Goal: Transaction & Acquisition: Book appointment/travel/reservation

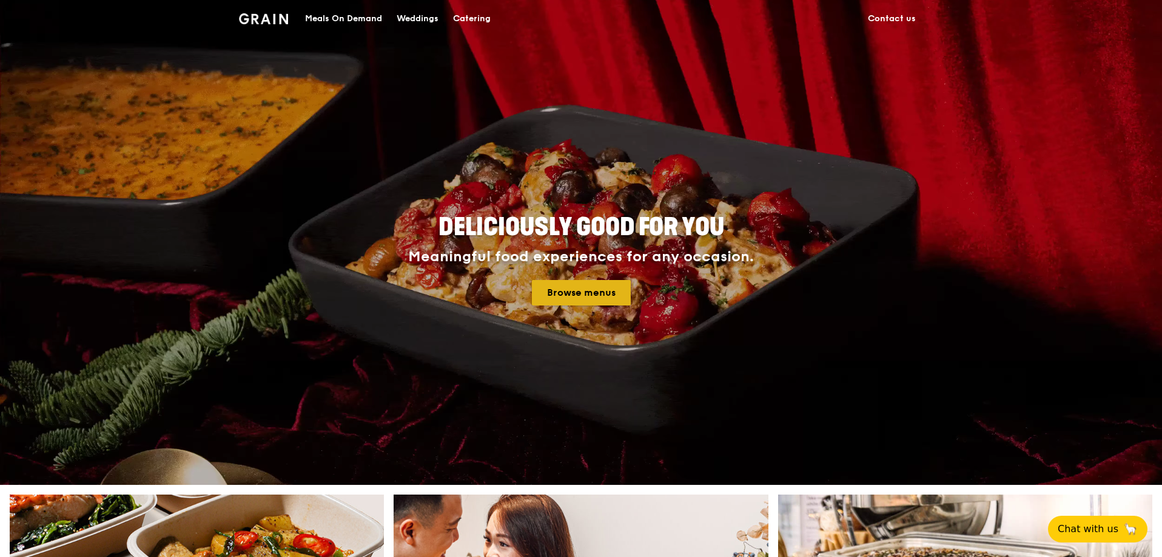
click at [555, 290] on link "Browse menus" at bounding box center [581, 292] width 99 height 25
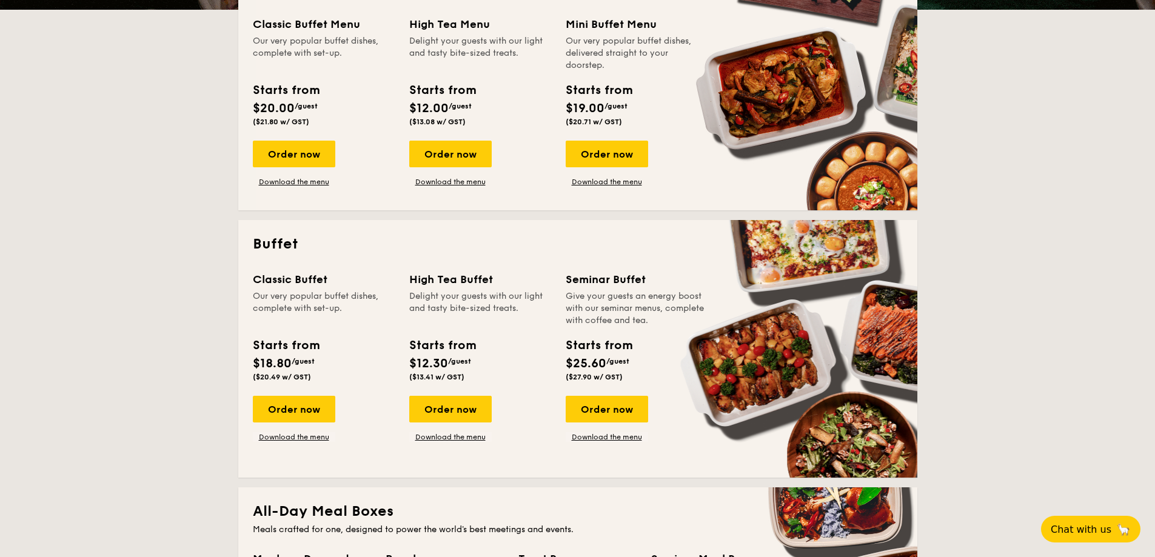
scroll to position [329, 0]
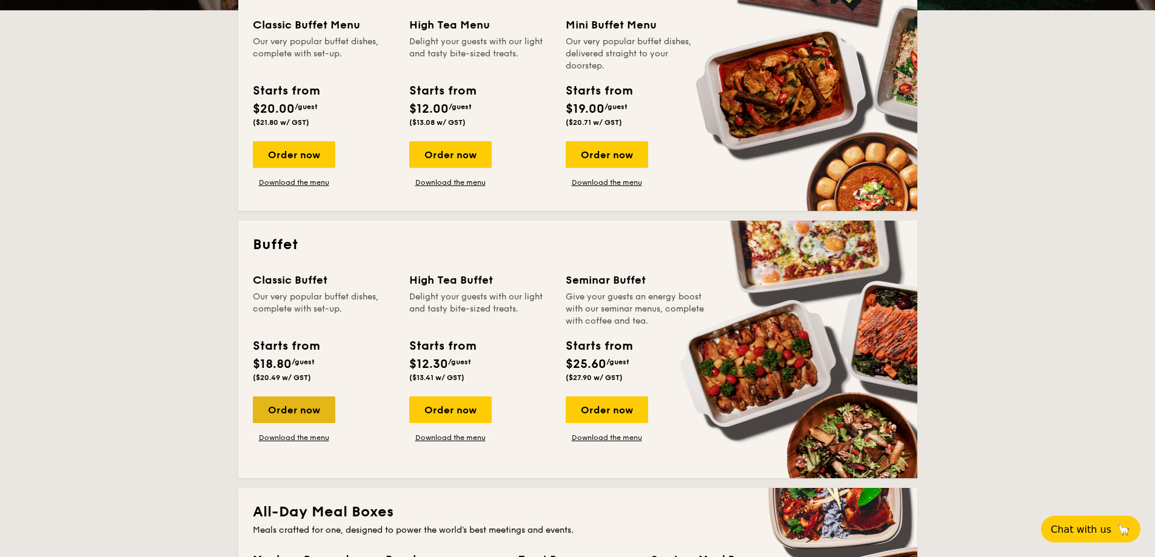
drag, startPoint x: 305, startPoint y: 405, endPoint x: 282, endPoint y: 421, distance: 28.3
click at [282, 421] on div "Order now" at bounding box center [294, 410] width 82 height 27
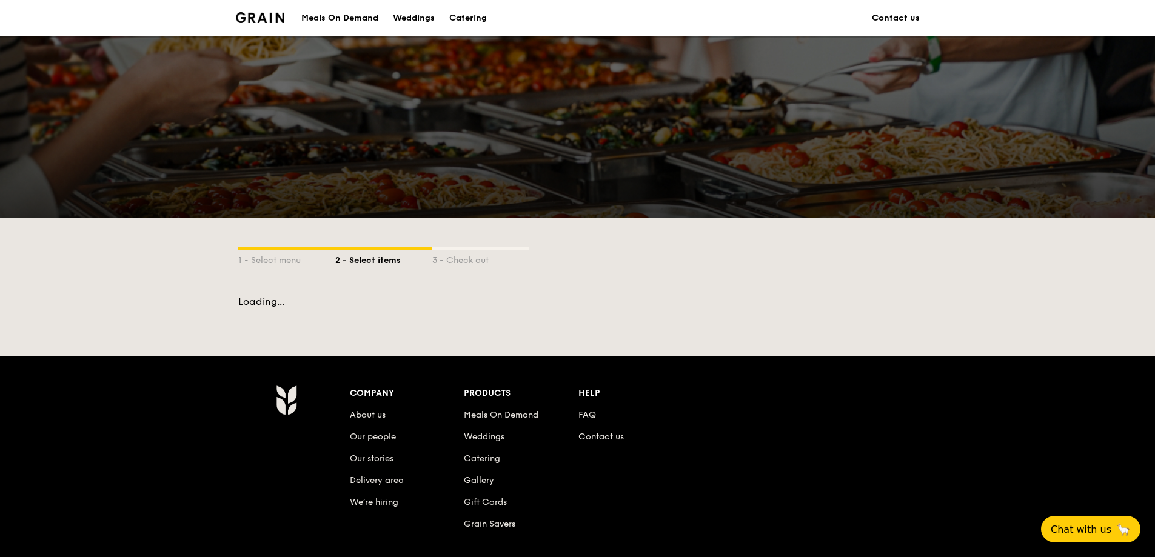
click at [282, 557] on div "Company About us Our people Our stories Delivery area We’re hiring Products Mea…" at bounding box center [578, 524] width 698 height 279
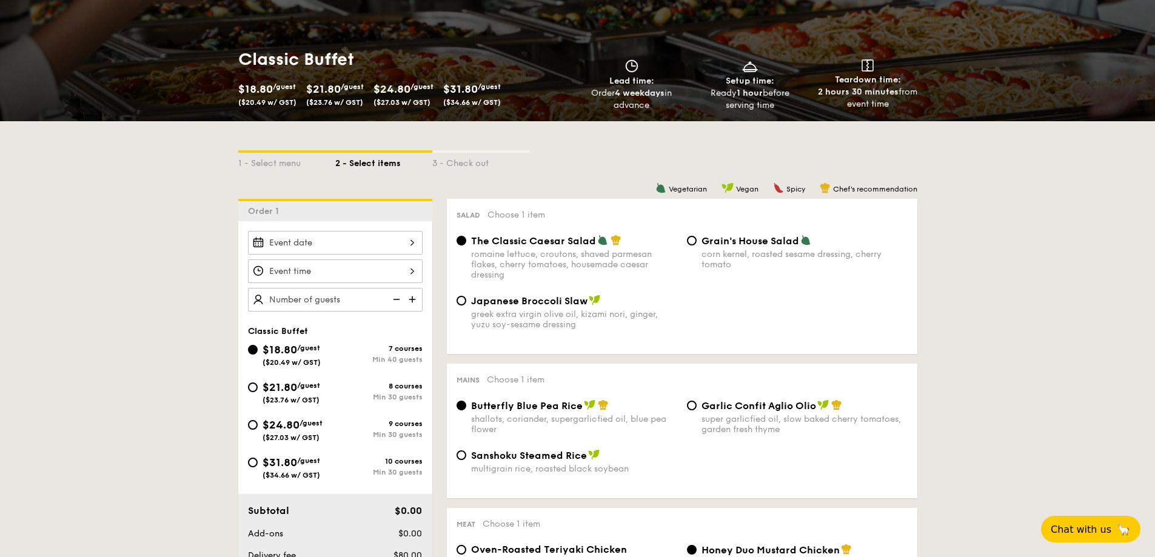
scroll to position [146, 0]
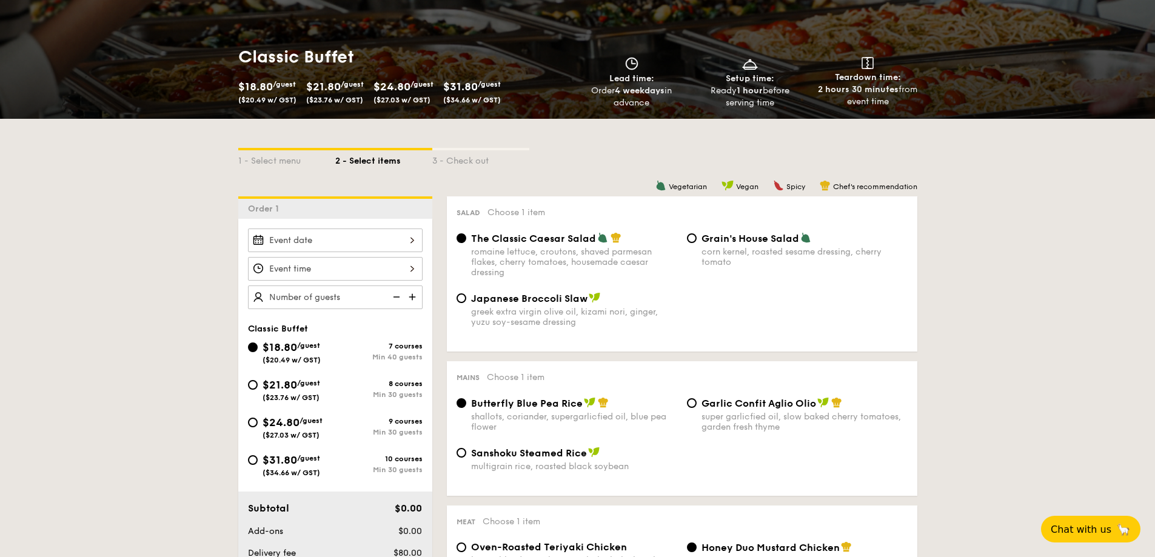
click at [368, 226] on div "Classic Buffet $18.80 /guest ($20.49 w/ GST) 7 courses Min 40 guests $21.80 /gu…" at bounding box center [335, 394] width 194 height 350
click at [370, 233] on input "Smoked Mesquite Whole Chicken brined in our in-house blend of herbs and spices,…" at bounding box center [335, 241] width 175 height 24
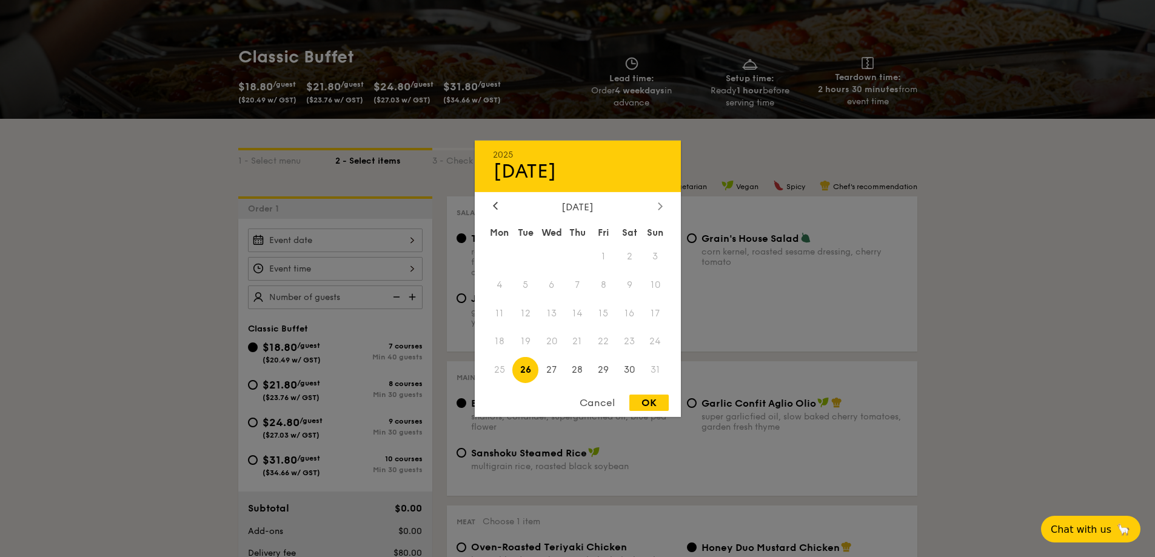
click at [657, 204] on div at bounding box center [660, 207] width 11 height 12
click at [665, 199] on div "2025 Aug [DATE] Tue Wed Thu Fri Sat Sun 1 2 3 4 5 6 7 8 9 10 11 12 13 14 15 16 …" at bounding box center [578, 278] width 206 height 276
click at [660, 202] on icon at bounding box center [660, 206] width 5 height 8
click at [603, 261] on span "3" at bounding box center [604, 256] width 26 height 26
click at [649, 398] on div "OK" at bounding box center [648, 403] width 39 height 16
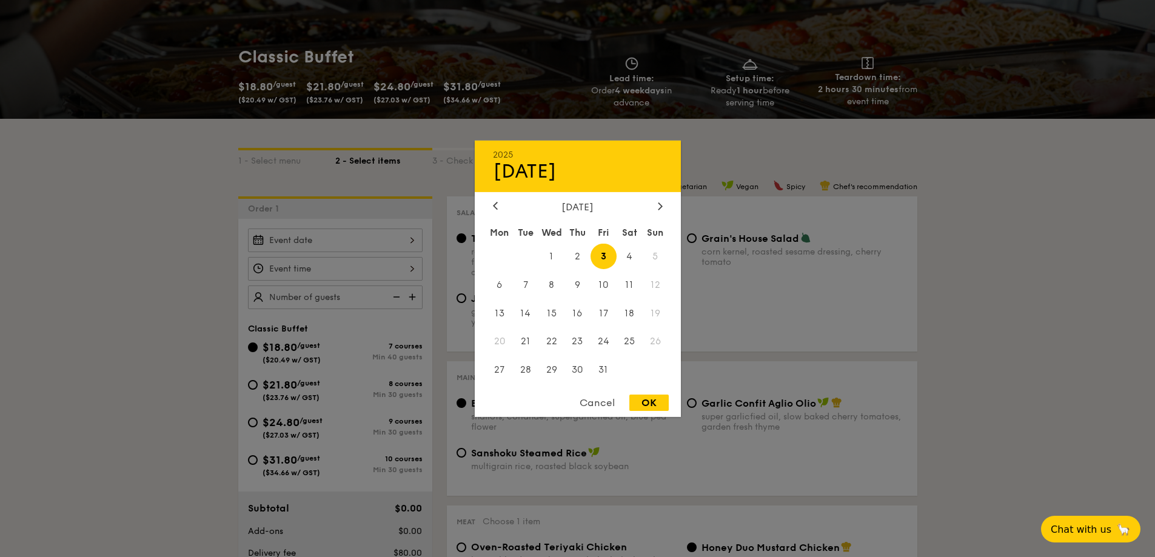
type input "[DATE]"
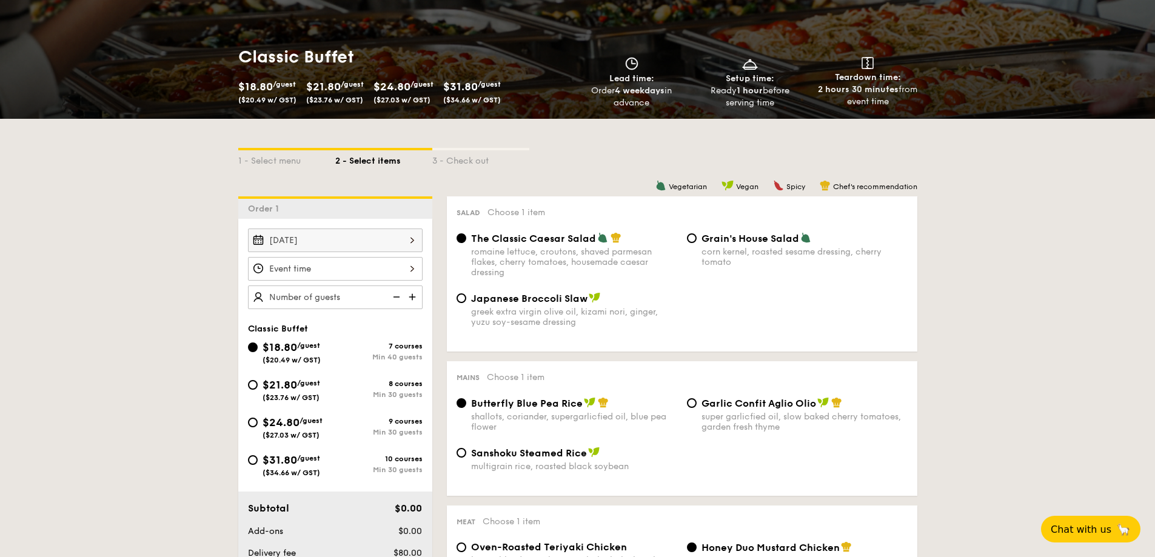
click at [412, 294] on img at bounding box center [413, 297] width 18 height 23
type input "40 guests"
click at [402, 273] on input "Smoked Mesquite Whole Chicken brined in our in-house blend of herbs and spices,…" at bounding box center [335, 269] width 175 height 24
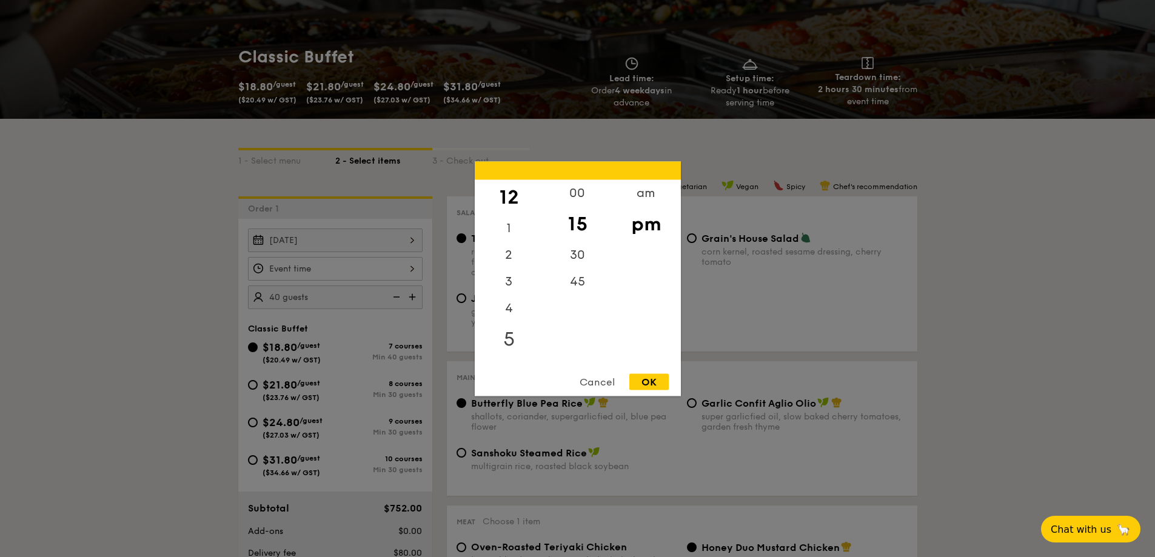
click at [511, 337] on div "5" at bounding box center [509, 338] width 69 height 35
click at [647, 384] on div "OK" at bounding box center [648, 381] width 39 height 16
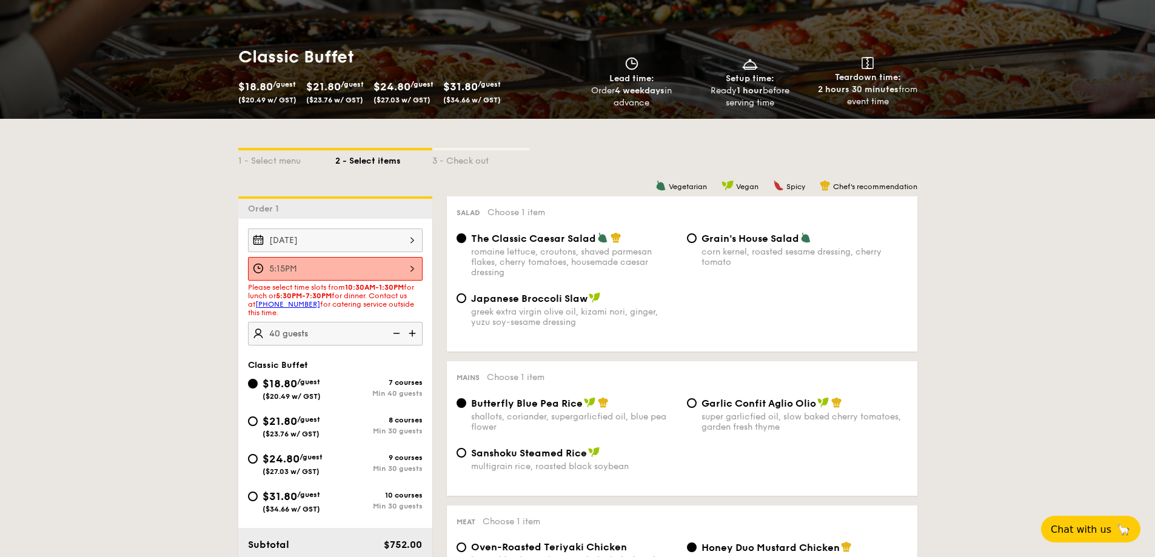
click at [407, 263] on input "5:15PM" at bounding box center [335, 269] width 175 height 24
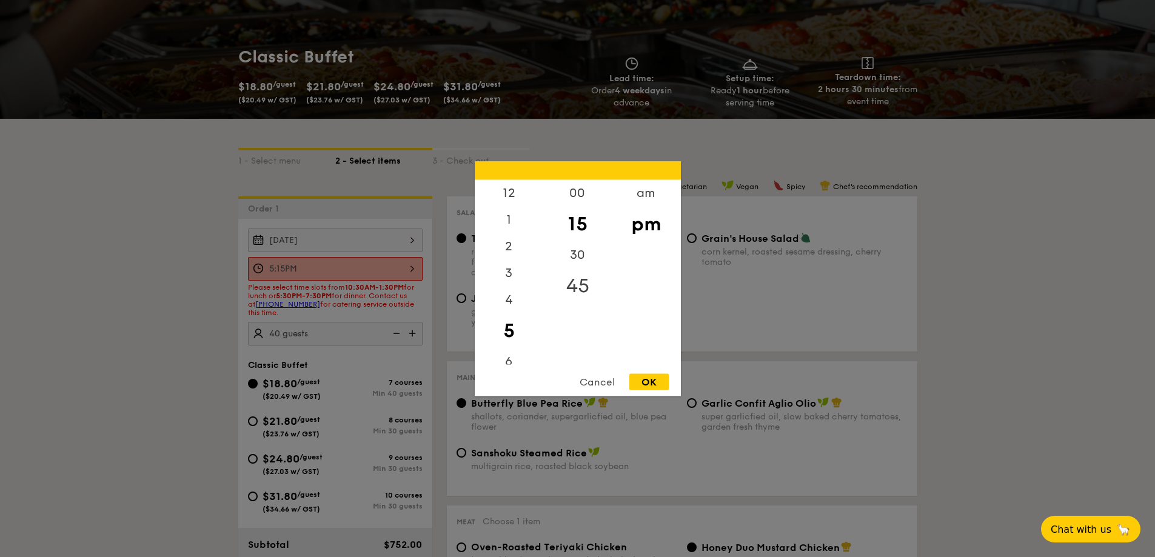
click at [578, 295] on div "45" at bounding box center [577, 285] width 69 height 35
click at [644, 381] on div "OK" at bounding box center [648, 381] width 39 height 16
type input "5:45PM"
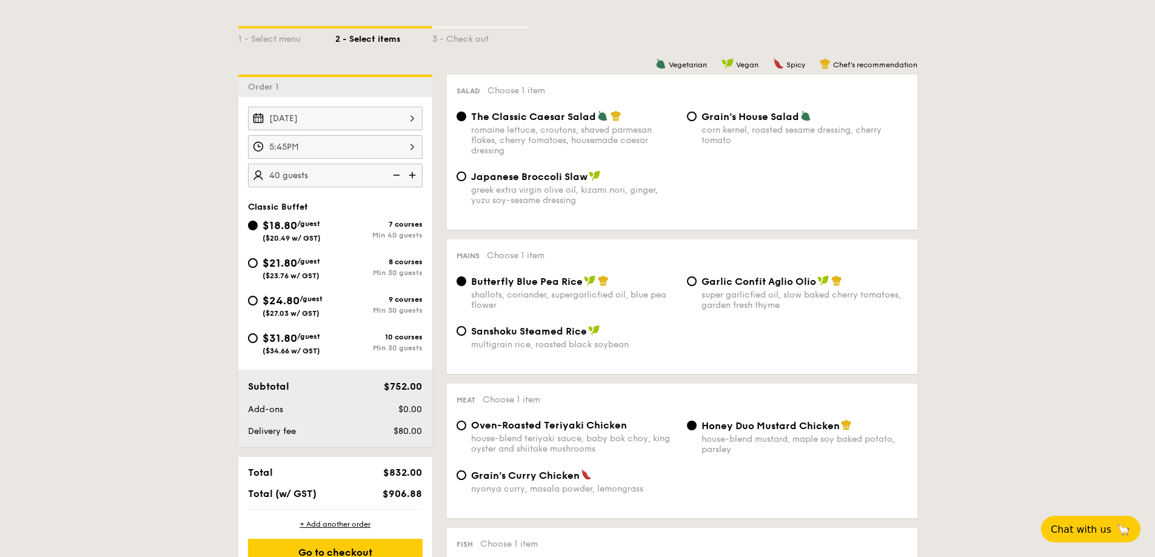
scroll to position [270, 0]
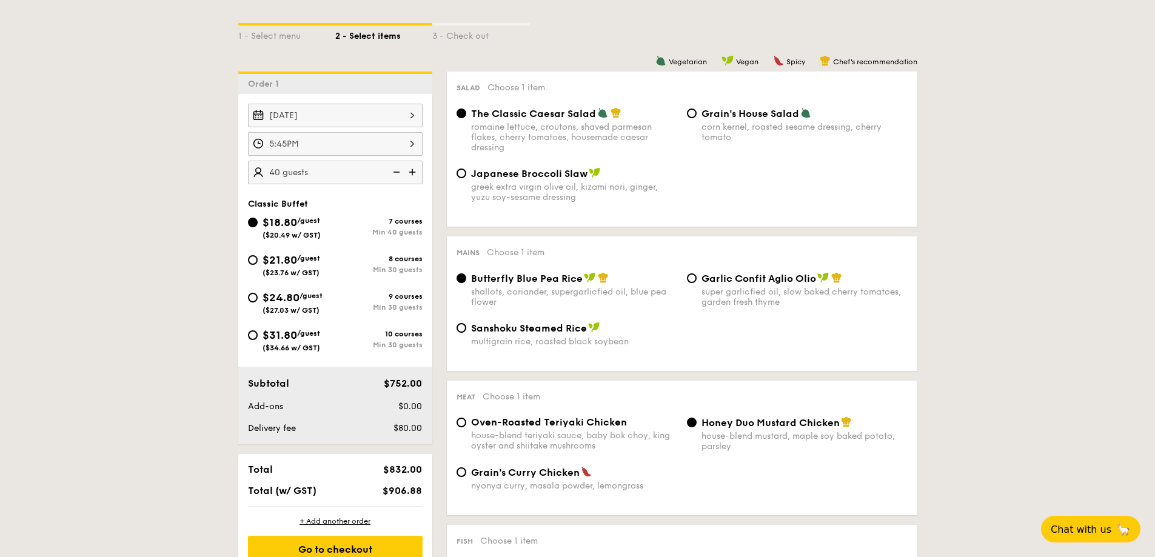
click at [464, 168] on div "Japanese Broccoli Slaw greek extra virgin olive oil, kizami [PERSON_NAME], yuzu…" at bounding box center [567, 184] width 230 height 35
click at [461, 173] on input "Japanese Broccoli Slaw greek extra virgin olive oil, kizami [PERSON_NAME], yuzu…" at bounding box center [462, 174] width 10 height 10
radio input "true"
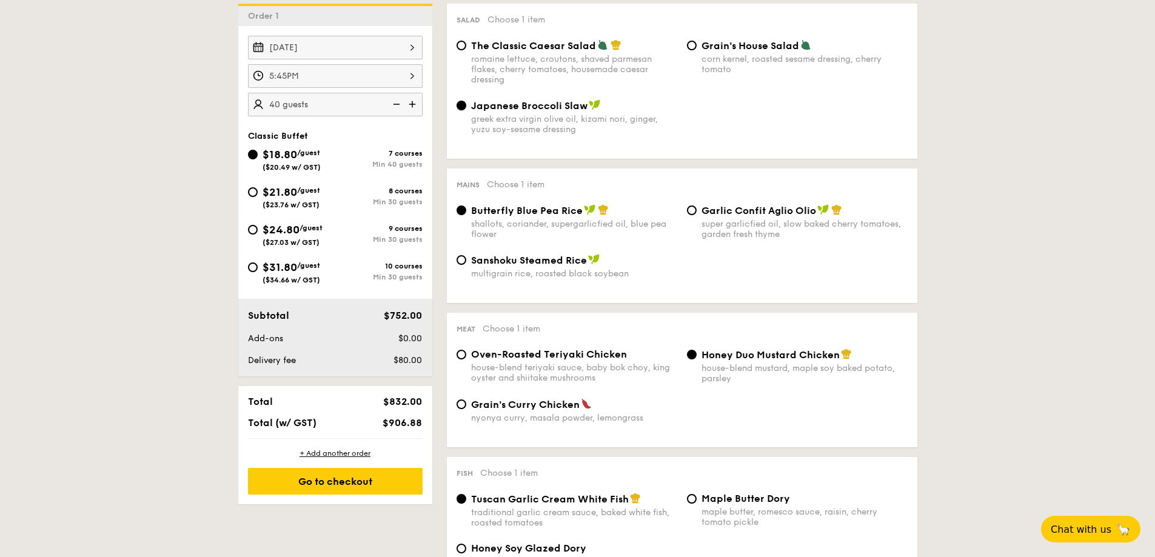
scroll to position [339, 0]
click at [524, 405] on span "Grain's Curry Chicken" at bounding box center [525, 404] width 109 height 12
click at [466, 405] on input "Grain's Curry Chicken nyonya curry, masala powder, lemongrass" at bounding box center [462, 404] width 10 height 10
radio input "true"
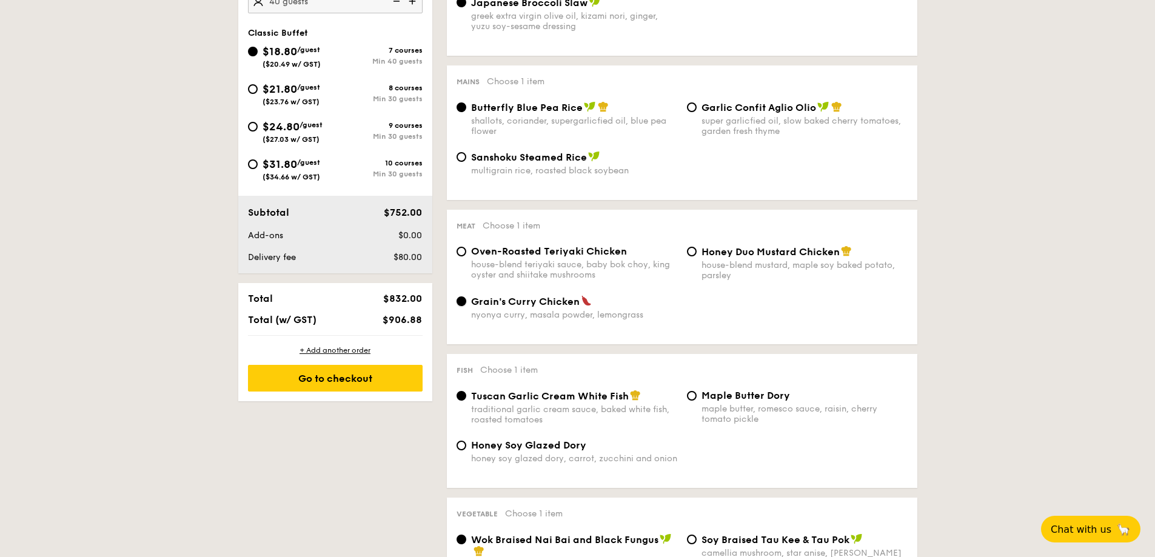
scroll to position [443, 0]
click at [526, 442] on span "Honey Soy Glazed Dory" at bounding box center [528, 444] width 115 height 12
click at [466, 442] on input "Honey Soy Glazed Dory honey soy glazed dory, carrot, zucchini and onion" at bounding box center [462, 445] width 10 height 10
radio input "true"
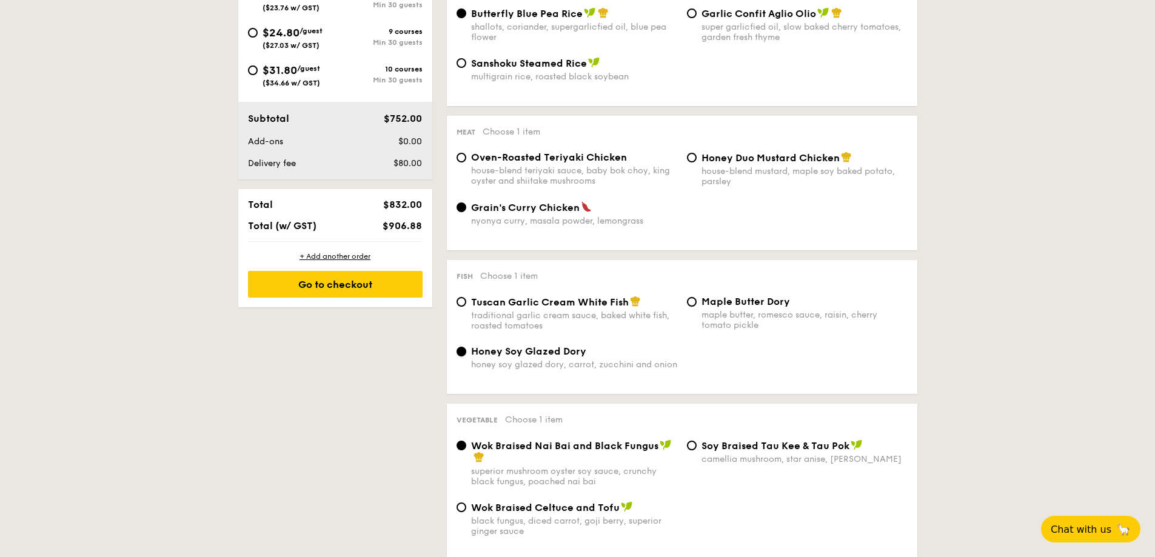
scroll to position [536, 0]
click at [511, 504] on span "Wok Braised Celtuce and Tofu" at bounding box center [545, 507] width 149 height 12
click at [466, 504] on input "Wok Braised Celtuce and Tofu black fungus, diced carrot, goji [PERSON_NAME], su…" at bounding box center [462, 507] width 10 height 10
radio input "true"
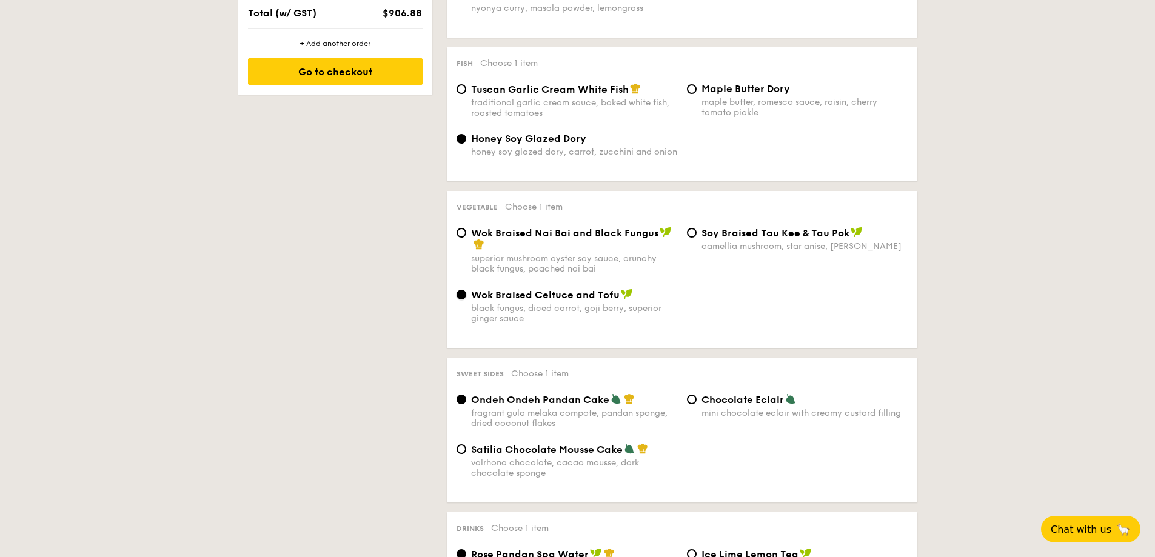
scroll to position [749, 0]
click at [695, 400] on input "Chocolate Eclair mini chocolate eclair with creamy custard filling" at bounding box center [692, 398] width 10 height 10
radio input "true"
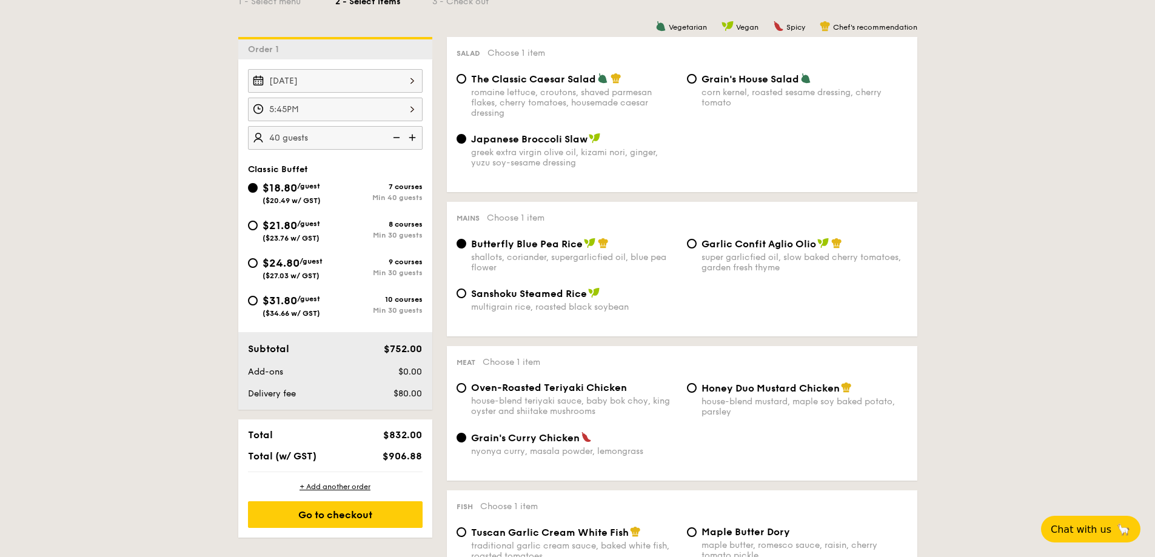
scroll to position [314, 0]
